Goal: Task Accomplishment & Management: Manage account settings

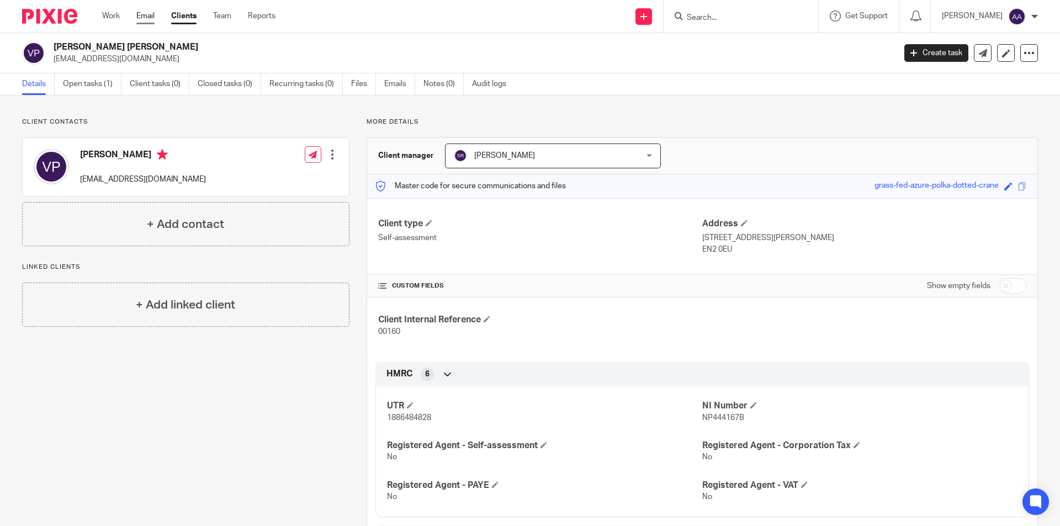
click at [144, 15] on link "Email" at bounding box center [145, 15] width 18 height 11
click at [189, 14] on link "Clients" at bounding box center [183, 15] width 25 height 11
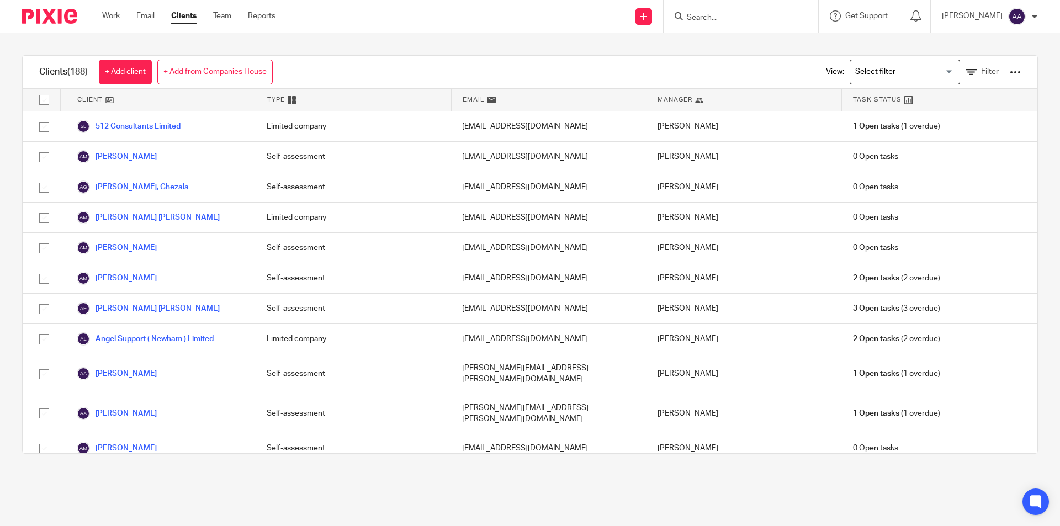
click at [762, 28] on div at bounding box center [741, 16] width 155 height 33
click at [759, 14] on input "Search" at bounding box center [735, 18] width 99 height 10
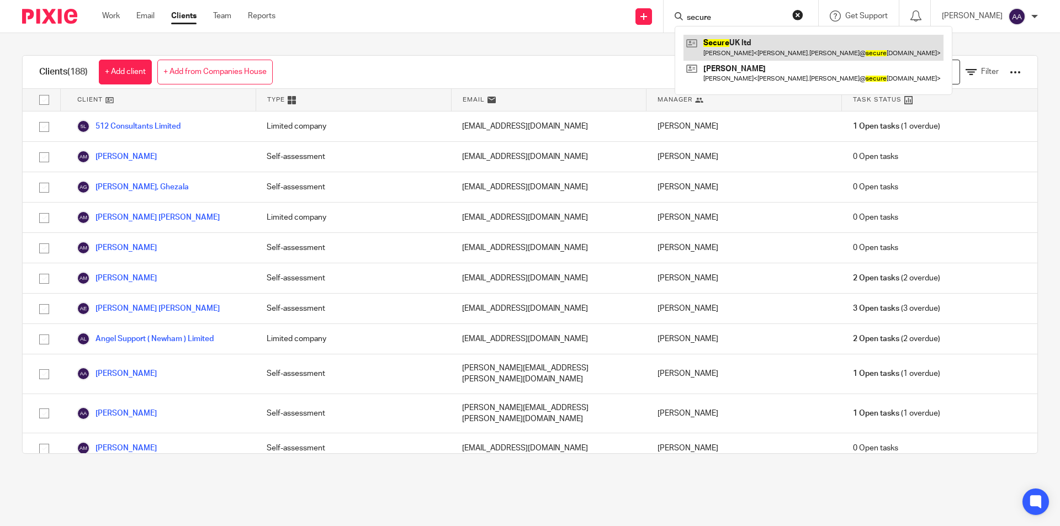
type input "secure"
click at [755, 39] on link at bounding box center [814, 47] width 260 height 25
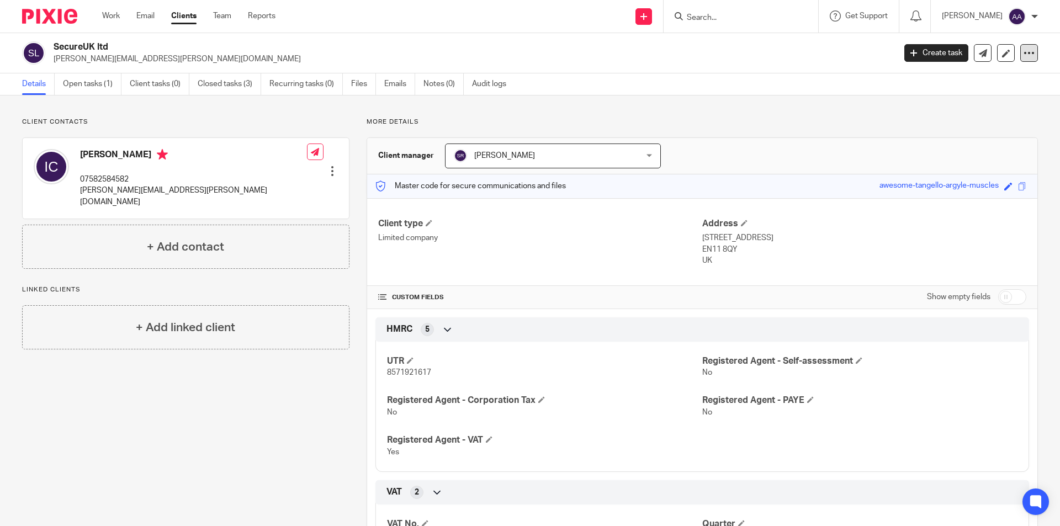
click at [1024, 55] on icon at bounding box center [1029, 52] width 11 height 11
click at [841, 156] on div "Client manager Saher Rizvi Saher Rizvi Amithra Anandh Dilara Yavuz Logan Conyar…" at bounding box center [702, 156] width 670 height 36
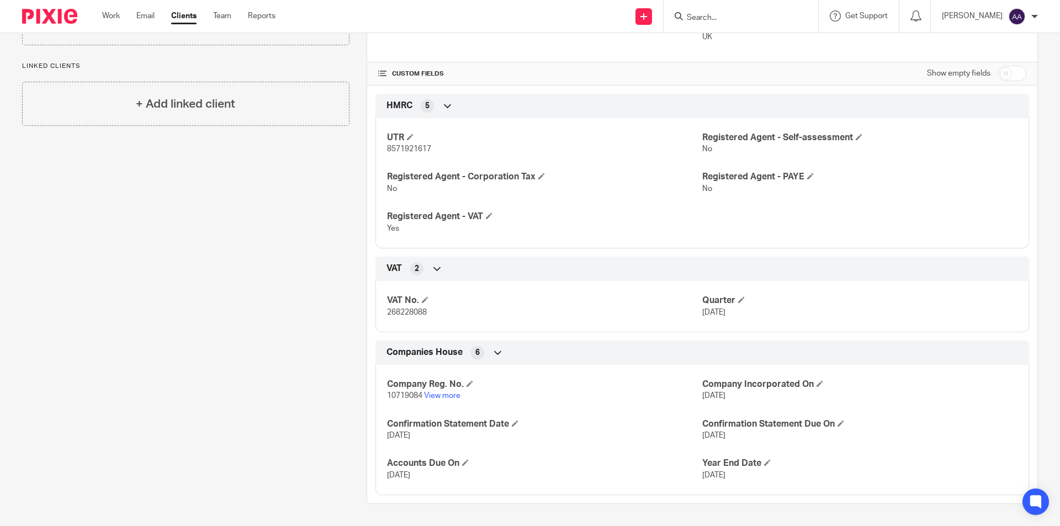
scroll to position [3, 0]
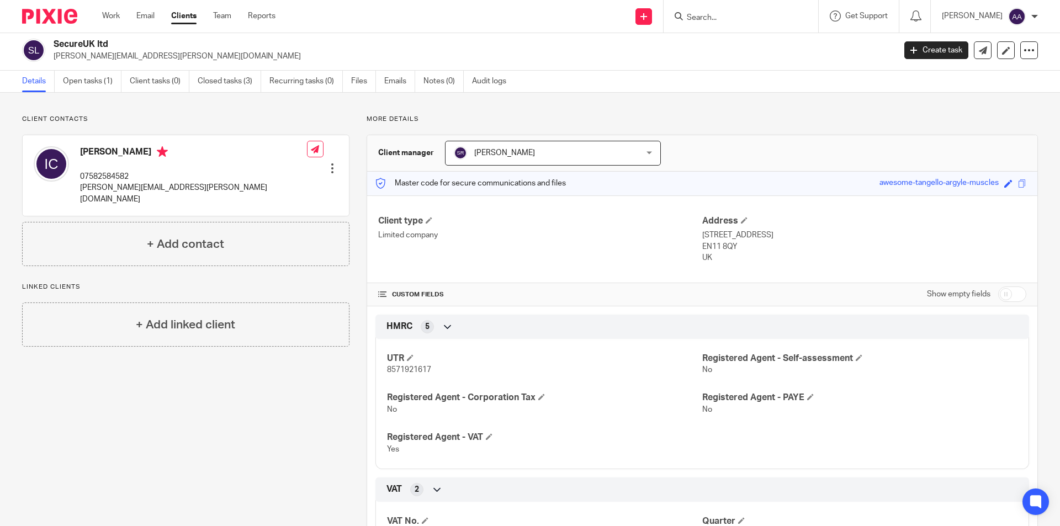
drag, startPoint x: 348, startPoint y: 78, endPoint x: 361, endPoint y: 78, distance: 12.7
click at [350, 78] on ul "Details Open tasks (1) Client tasks (0) Closed tasks (3) Recurring tasks (0) Fi…" at bounding box center [272, 82] width 501 height 22
click at [361, 78] on link "Files" at bounding box center [363, 82] width 25 height 22
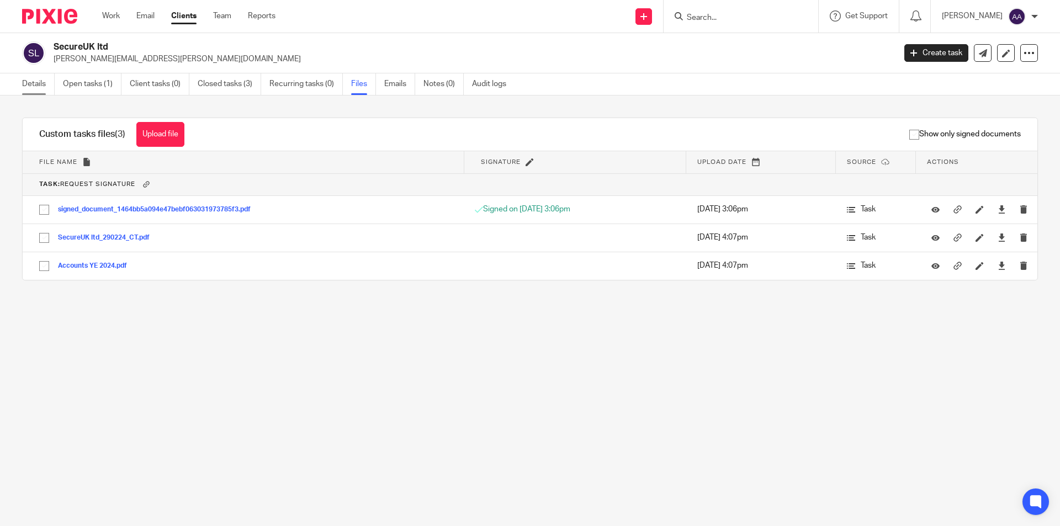
click at [52, 81] on link "Details" at bounding box center [38, 84] width 33 height 22
click at [45, 84] on link "Details" at bounding box center [38, 84] width 33 height 22
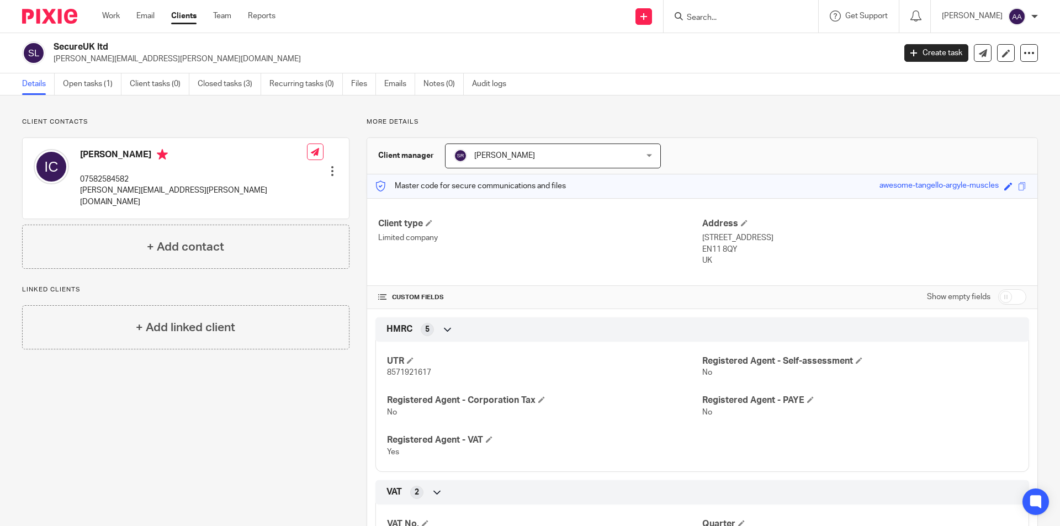
click at [797, 13] on form at bounding box center [745, 16] width 118 height 14
click at [749, 12] on form at bounding box center [745, 16] width 118 height 14
click at [700, 20] on input "Search" at bounding box center [735, 18] width 99 height 10
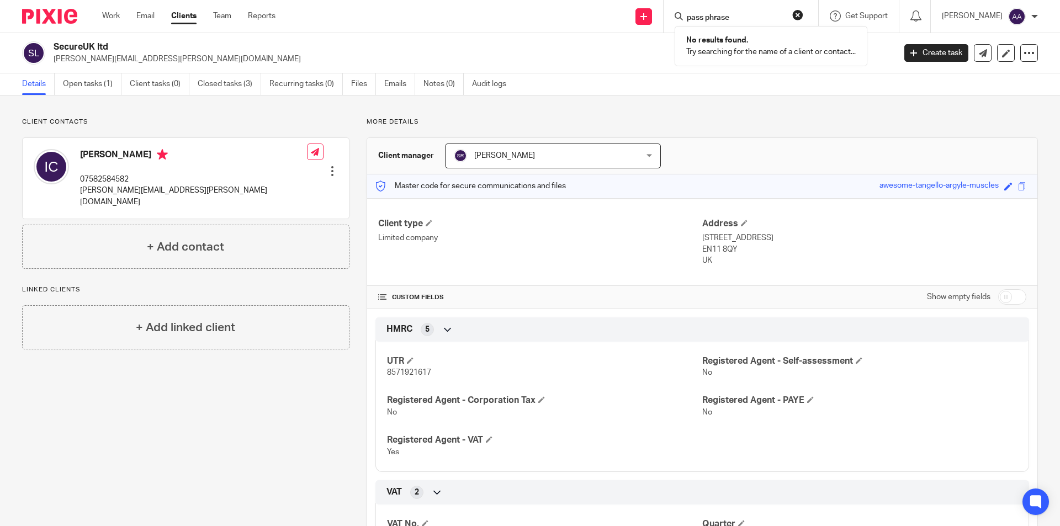
type input "pass phrase"
click button "submit" at bounding box center [0, 0] width 0 height 0
click at [802, 13] on button "reset" at bounding box center [797, 14] width 11 height 11
click at [1023, 46] on div at bounding box center [1030, 53] width 18 height 18
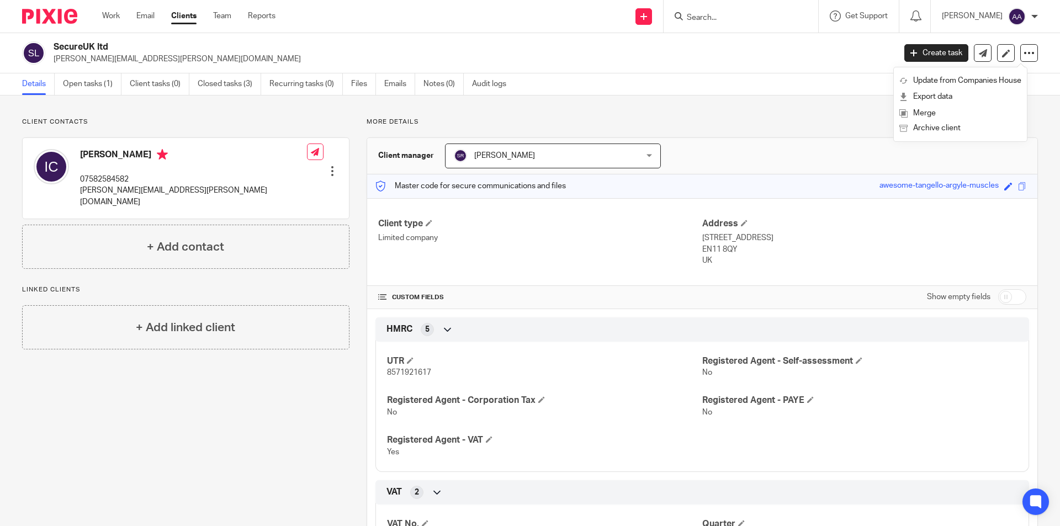
click at [821, 110] on div "Client contacts Ian Carter 07582584582 ian.carter@secureukltd.com Edit contact …" at bounding box center [530, 423] width 1060 height 654
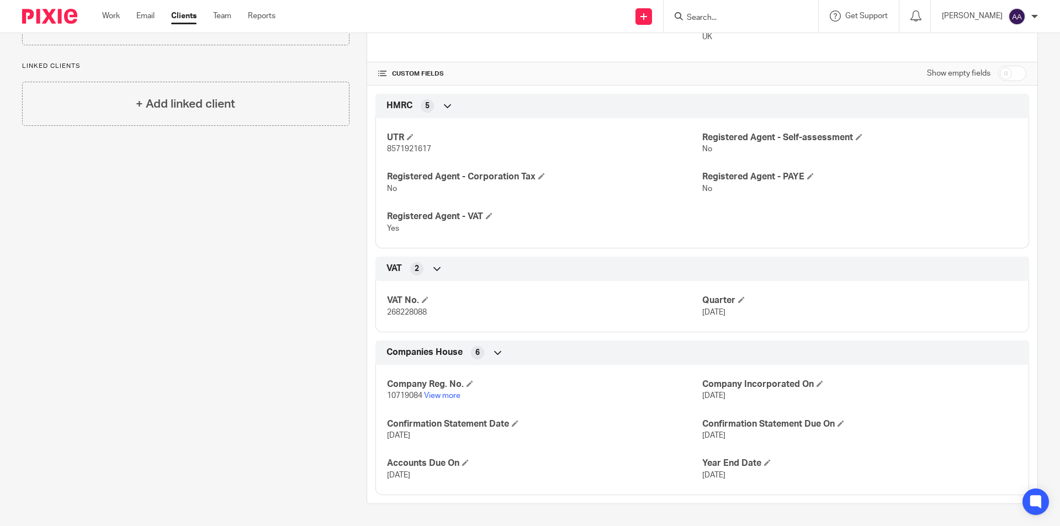
scroll to position [58, 0]
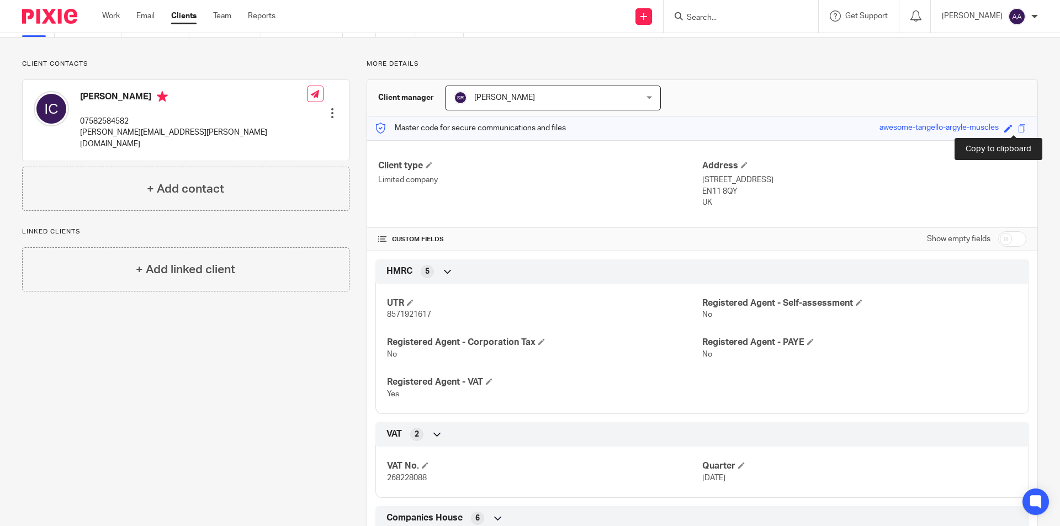
click at [1018, 129] on span at bounding box center [1022, 128] width 8 height 8
click at [332, 108] on div at bounding box center [332, 113] width 11 height 11
click at [578, 63] on p "More details" at bounding box center [703, 64] width 672 height 9
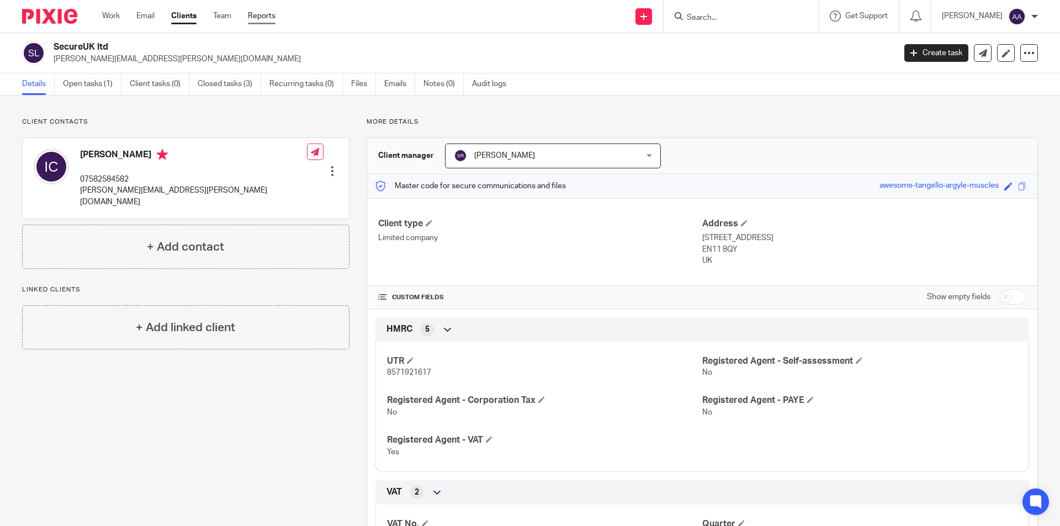
click at [266, 14] on link "Reports" at bounding box center [262, 15] width 28 height 11
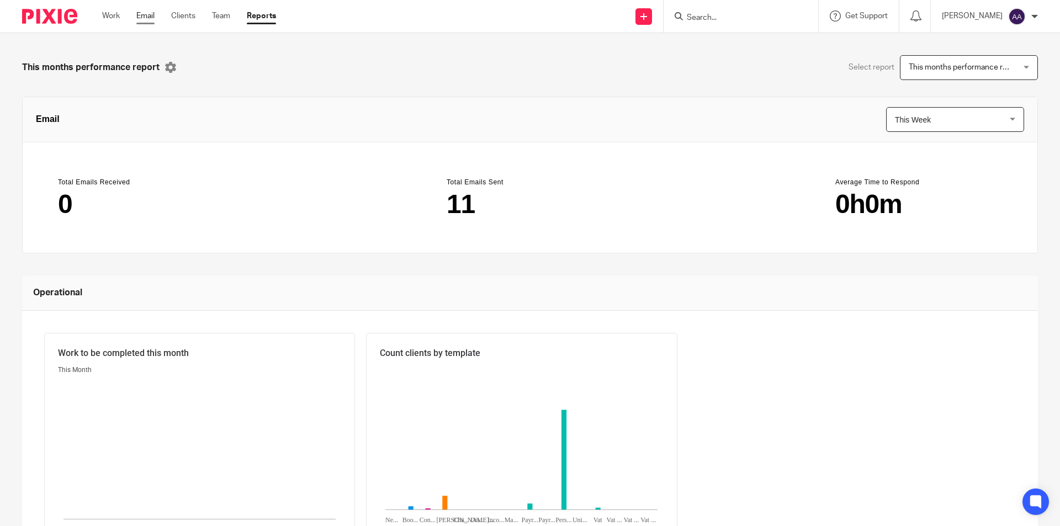
click at [144, 18] on link "Email" at bounding box center [145, 15] width 18 height 11
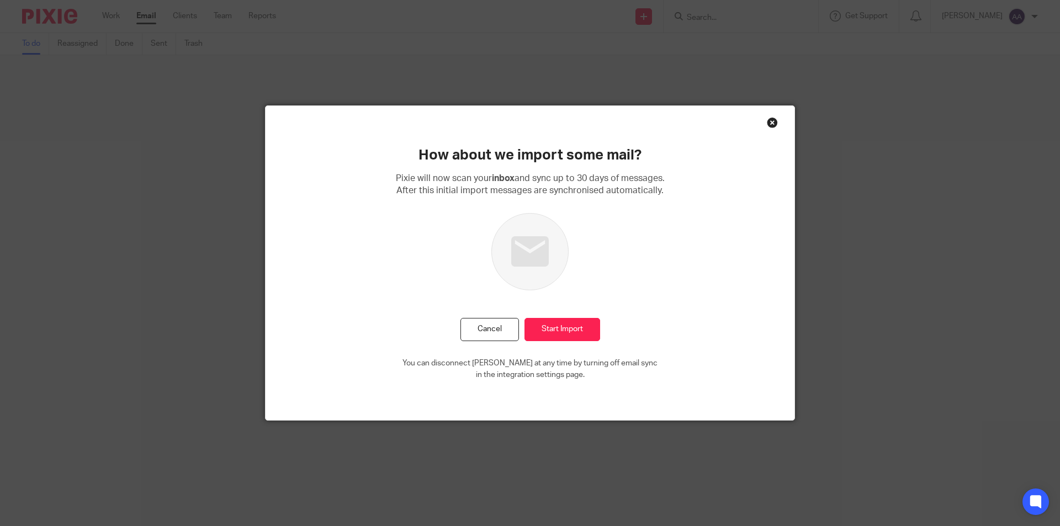
click at [767, 120] on div "Close this dialog window" at bounding box center [772, 122] width 11 height 11
click at [769, 126] on div "Close this dialog window" at bounding box center [772, 122] width 11 height 11
click at [763, 130] on div "How about we import some mail? [PERSON_NAME] will now scan your inbox and sync …" at bounding box center [530, 263] width 529 height 315
click at [764, 128] on div "How about we import some mail? [PERSON_NAME] will now scan your inbox and sync …" at bounding box center [530, 263] width 529 height 315
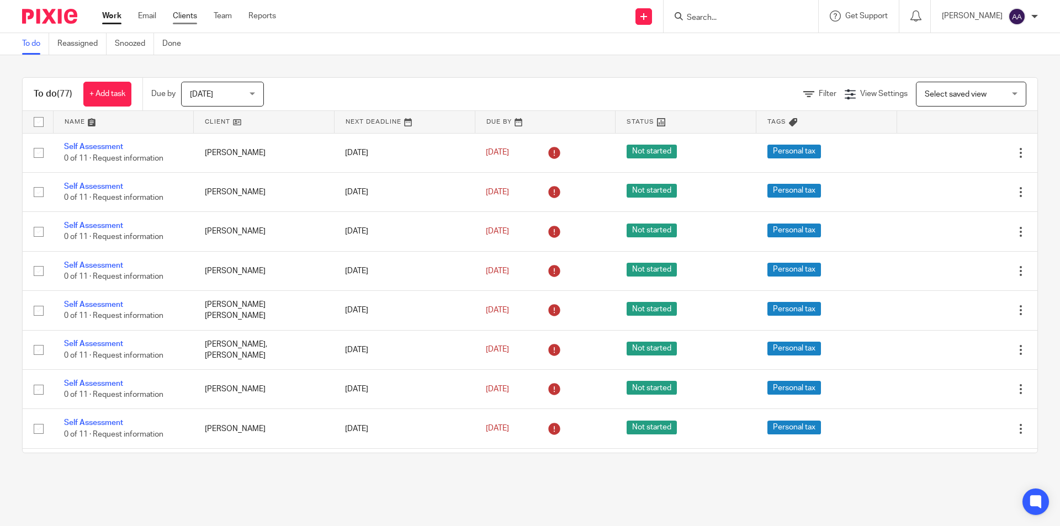
click at [187, 17] on link "Clients" at bounding box center [185, 15] width 24 height 11
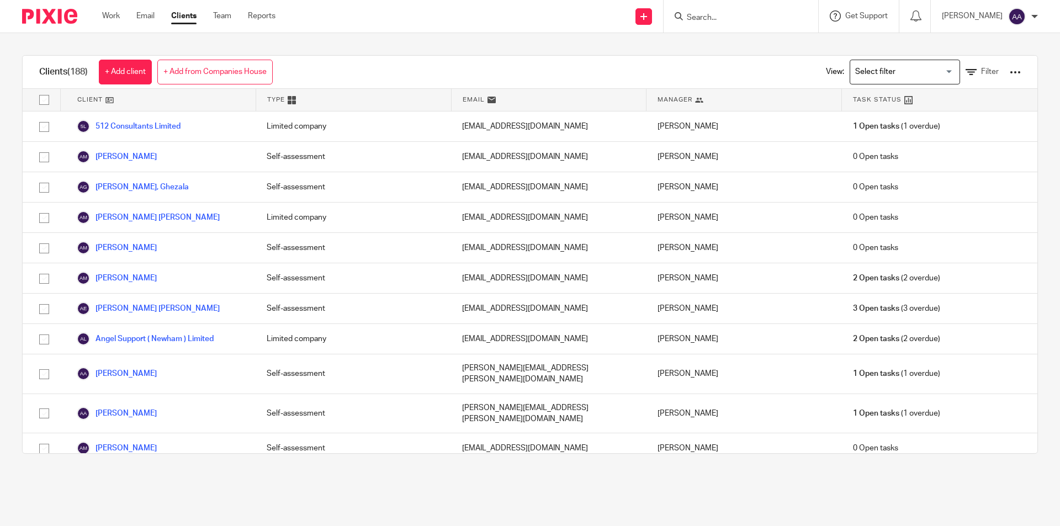
click at [841, 15] on icon at bounding box center [835, 15] width 11 height 11
click at [755, 18] on input "Search" at bounding box center [735, 18] width 99 height 10
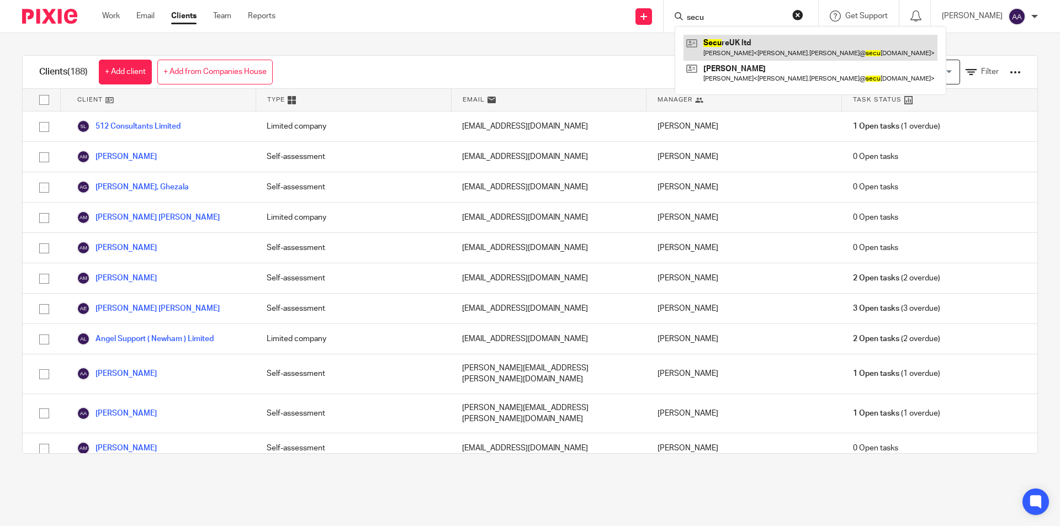
type input "secu"
click at [748, 40] on link at bounding box center [811, 47] width 254 height 25
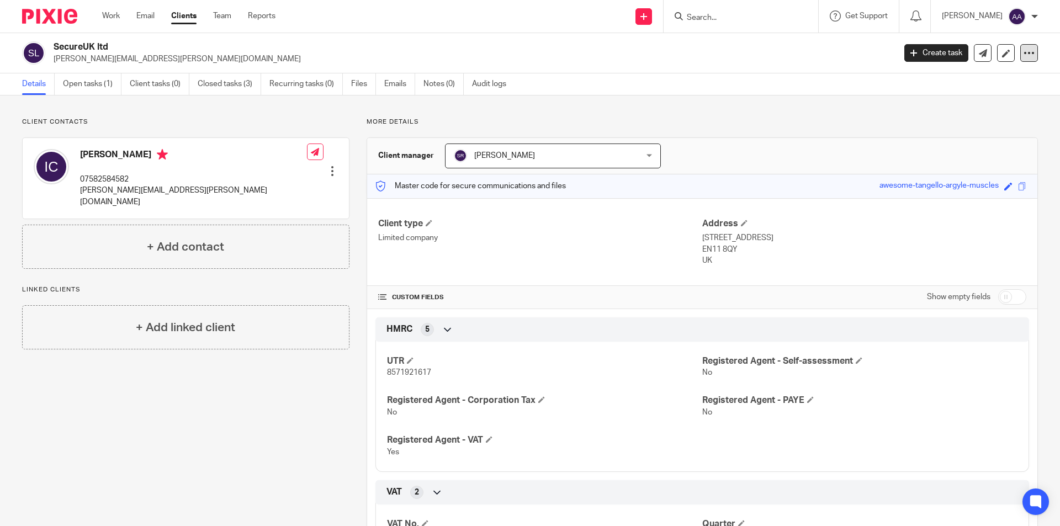
click at [1024, 51] on icon at bounding box center [1029, 52] width 11 height 11
click at [697, 97] on div "Client contacts Ian Carter 07582584582 ian.carter@secureukltd.com Edit contact …" at bounding box center [530, 423] width 1060 height 654
click at [498, 84] on link "Audit logs" at bounding box center [493, 84] width 43 height 22
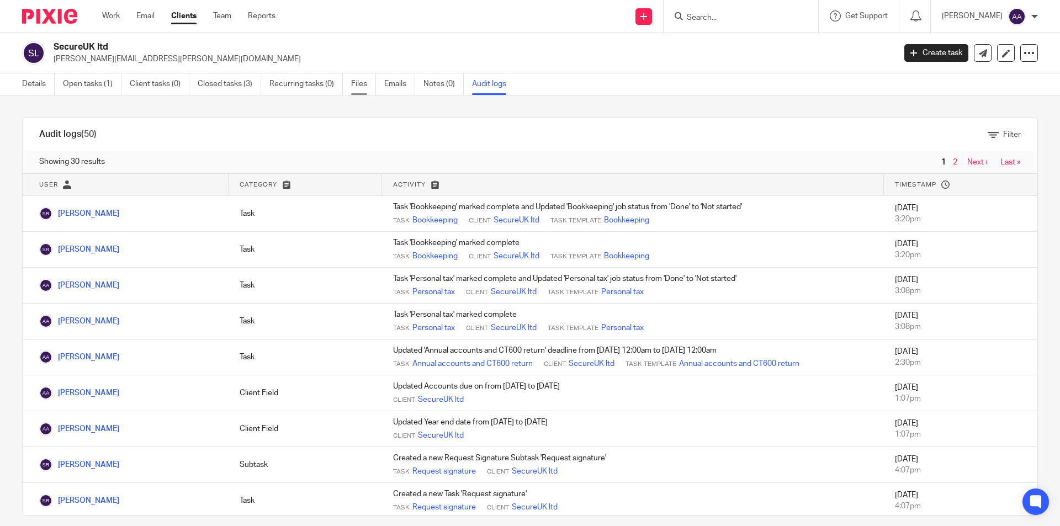
click at [364, 82] on link "Files" at bounding box center [363, 84] width 25 height 22
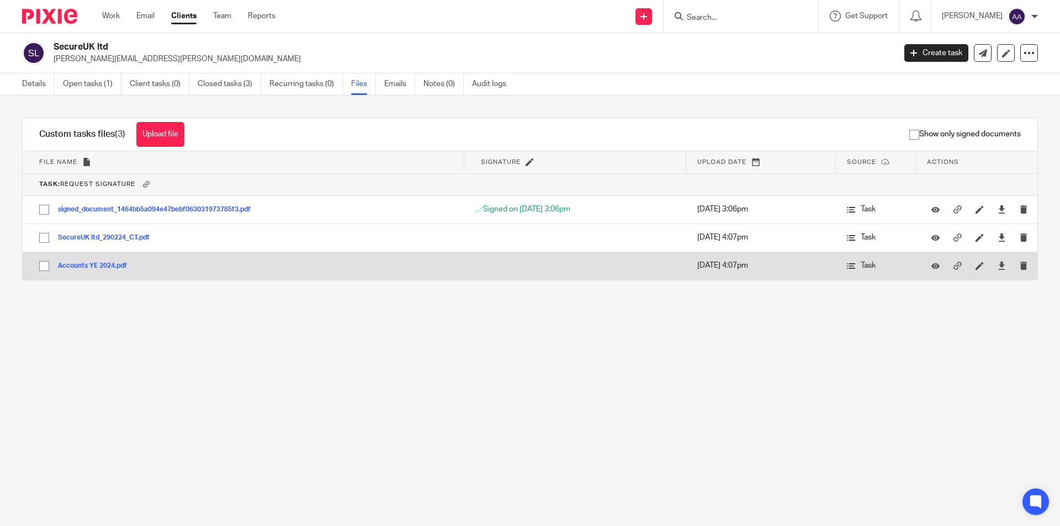
click at [98, 263] on button "Accounts YE 2024.pdf" at bounding box center [96, 266] width 77 height 8
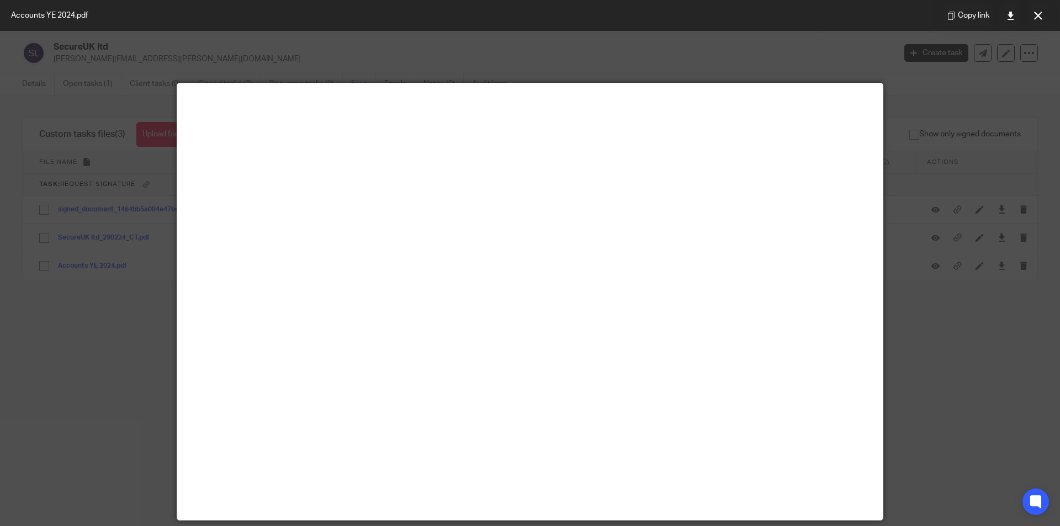
click at [920, 134] on div at bounding box center [530, 263] width 1060 height 526
click at [880, 66] on div at bounding box center [530, 263] width 1060 height 526
click at [1010, 12] on icon at bounding box center [1011, 16] width 8 height 8
